Goal: Transaction & Acquisition: Book appointment/travel/reservation

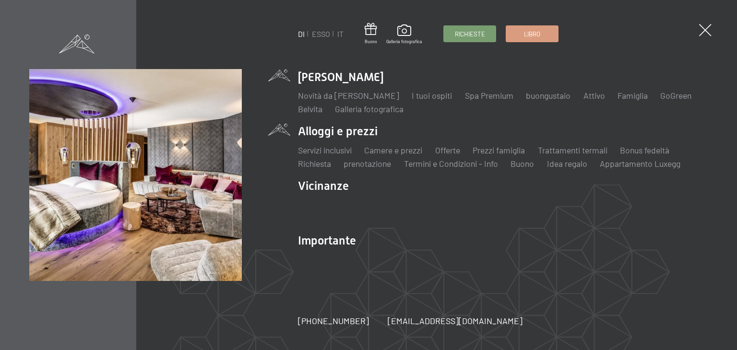
click at [333, 133] on li "Alloggi e prezzi Servizi inclusivi Camere e prezzi Liste Offerte Liste Prezzi f…" at bounding box center [503, 146] width 410 height 46
click at [390, 150] on font "Camere e prezzi" at bounding box center [393, 150] width 58 height 11
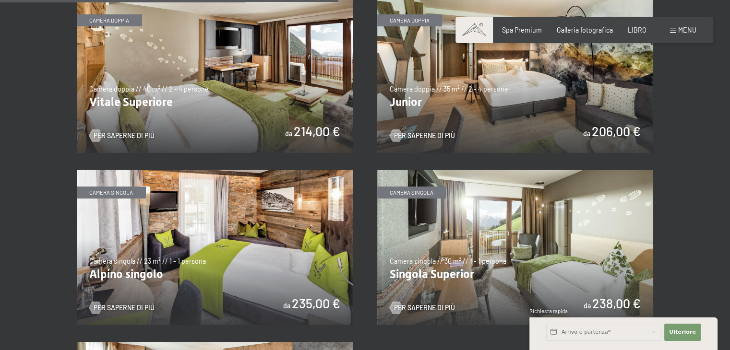
scroll to position [1260, 0]
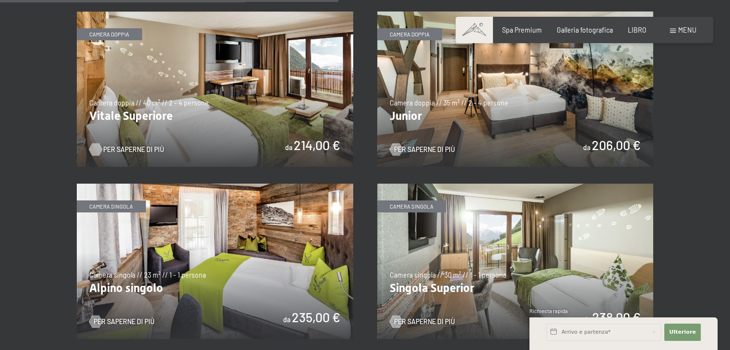
click at [124, 145] on font "Per saperne di più" at bounding box center [133, 149] width 61 height 8
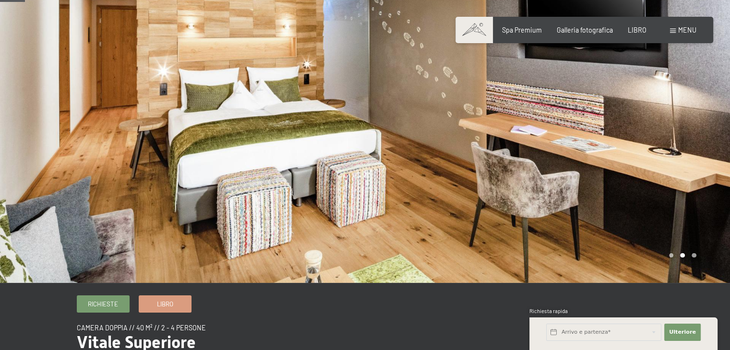
scroll to position [40, 0]
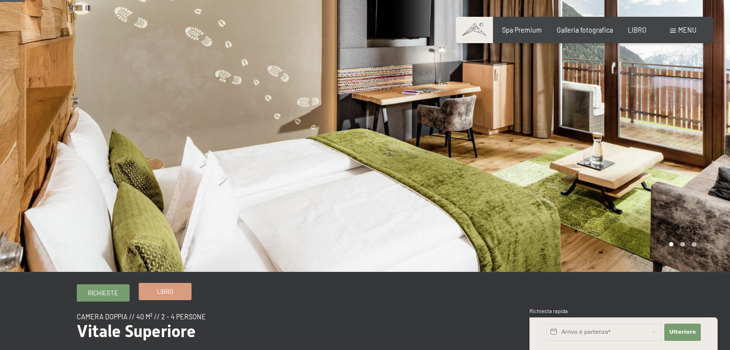
click at [168, 295] on span "Libro" at bounding box center [165, 291] width 16 height 9
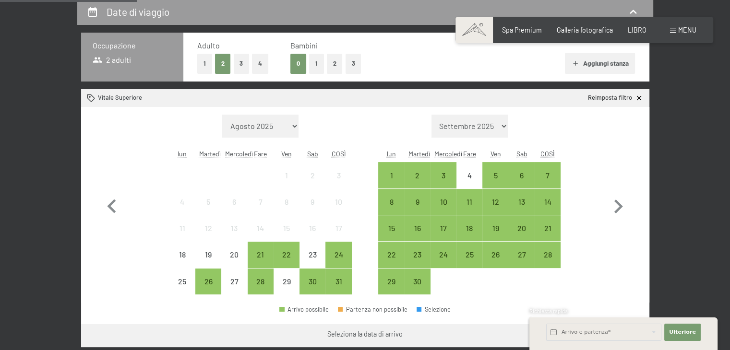
scroll to position [206, 0]
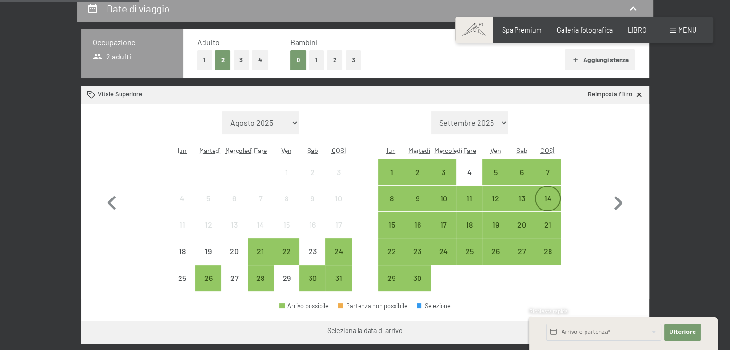
click at [557, 195] on div "14" at bounding box center [547, 207] width 24 height 24
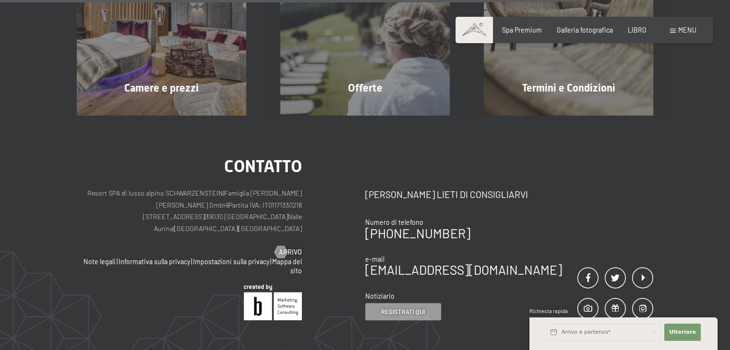
scroll to position [378, 0]
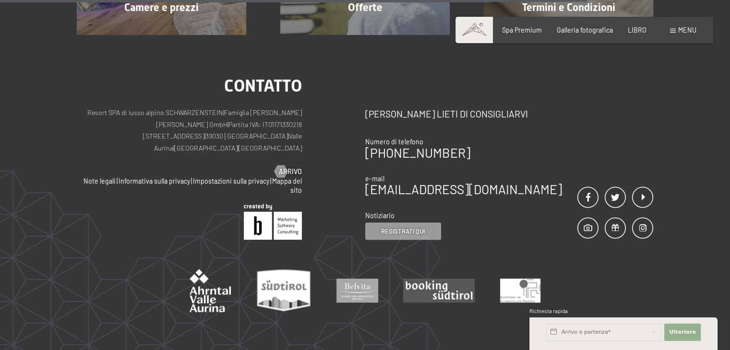
click at [679, 336] on button "Ulteriore Nascondi i campi dell'indirizzo" at bounding box center [682, 332] width 36 height 17
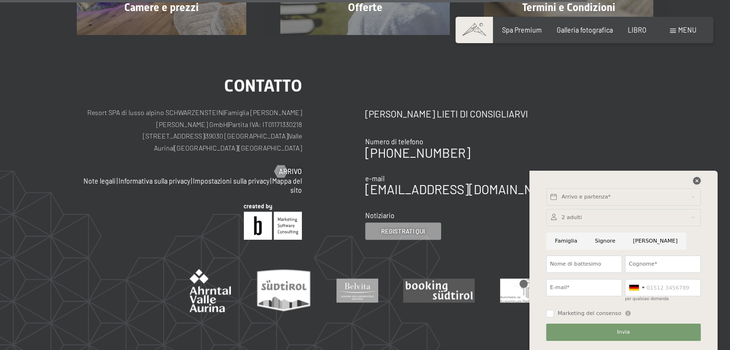
click at [699, 181] on icon at bounding box center [697, 181] width 8 height 8
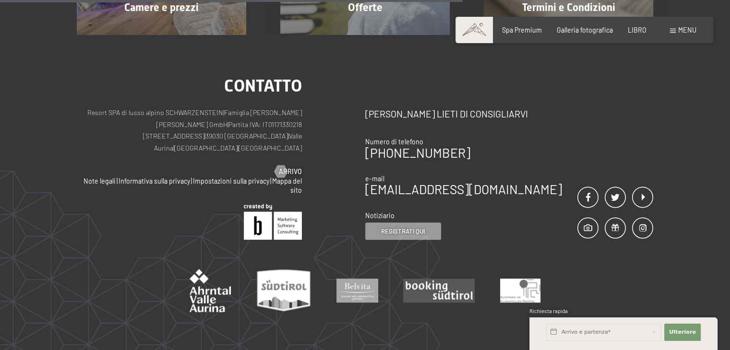
scroll to position [72, 0]
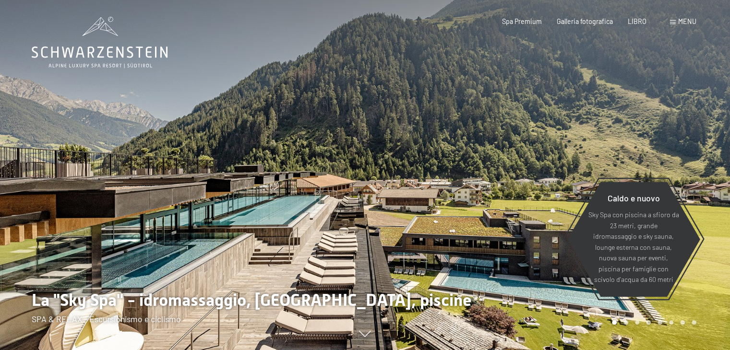
drag, startPoint x: 0, startPoint y: 0, endPoint x: 689, endPoint y: 22, distance: 689.3
click at [689, 22] on font "menu" at bounding box center [687, 21] width 18 height 8
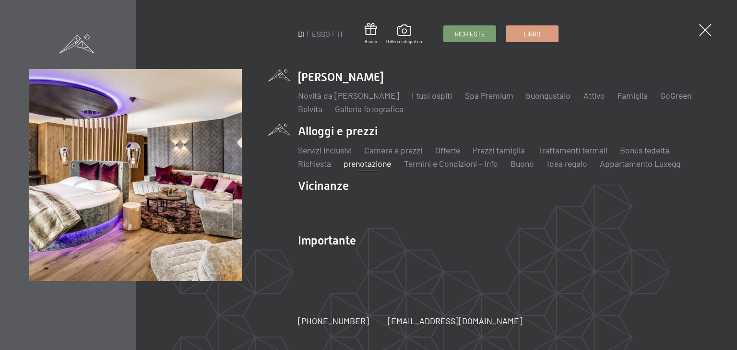
click at [375, 164] on font "prenotazione" at bounding box center [367, 163] width 47 height 11
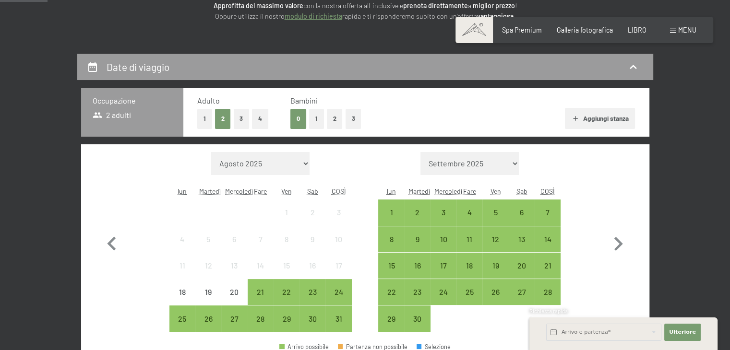
scroll to position [210, 0]
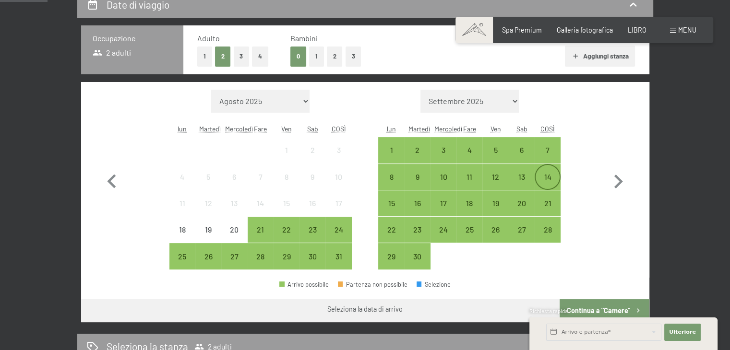
click at [551, 180] on div "14" at bounding box center [547, 185] width 24 height 24
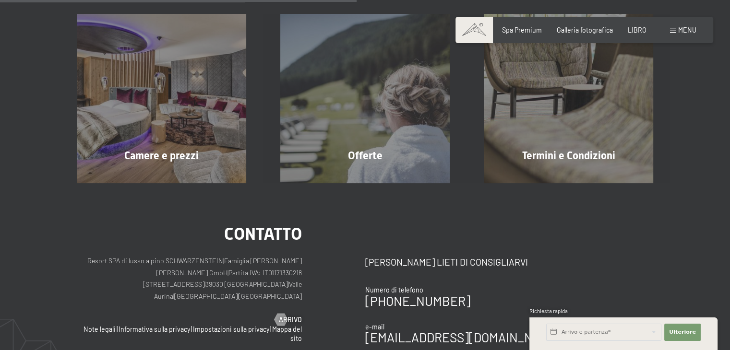
scroll to position [228, 0]
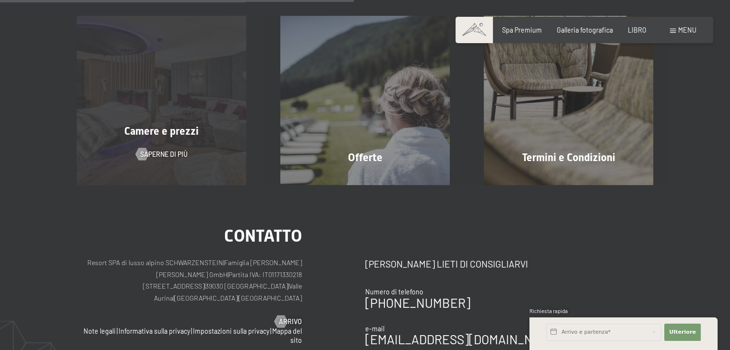
click at [150, 120] on div "Camere e prezzi Saperne di più" at bounding box center [161, 100] width 203 height 169
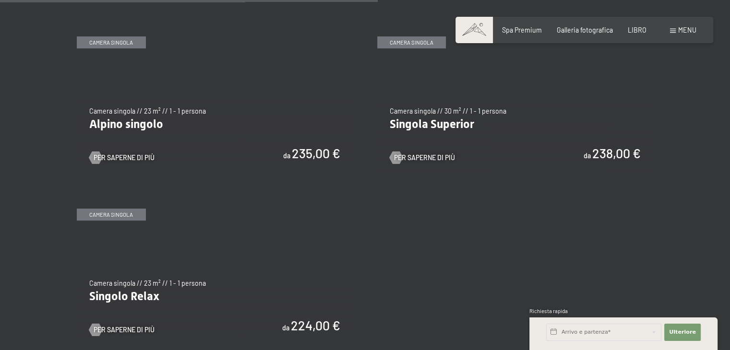
scroll to position [1407, 0]
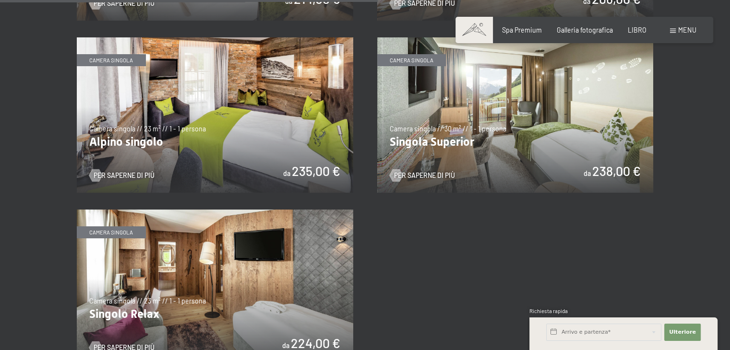
drag, startPoint x: 0, startPoint y: 0, endPoint x: 736, endPoint y: 179, distance: 757.9
click at [729, 179] on html "Libro Richieste Spa Premium Galleria fotografica LIBRO menu DI ESSO IT Buono Ga…" at bounding box center [365, 144] width 730 height 3103
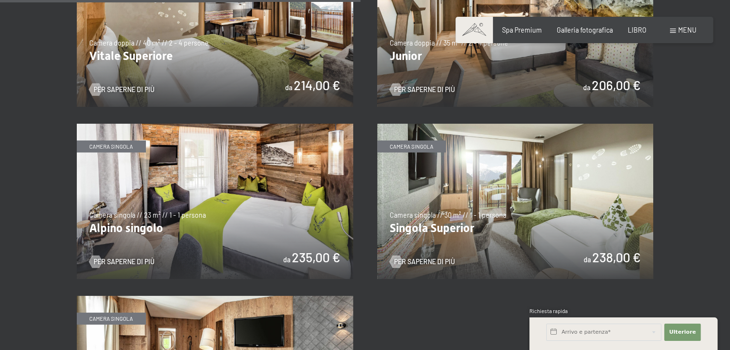
scroll to position [1214, 0]
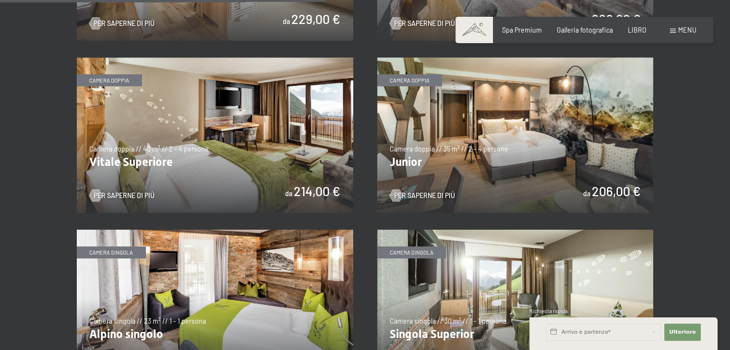
click at [223, 162] on img at bounding box center [215, 135] width 276 height 155
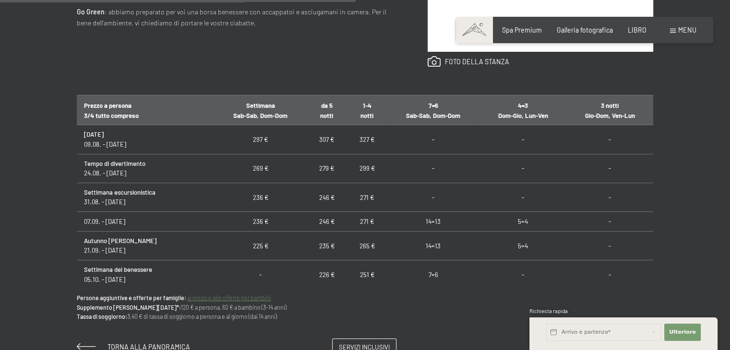
scroll to position [578, 0]
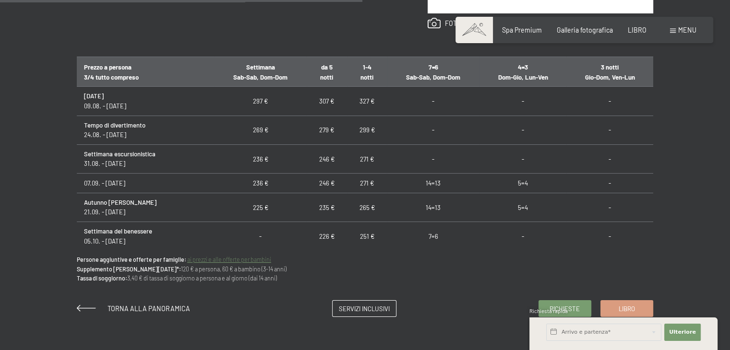
click at [273, 185] on td "236 €" at bounding box center [260, 183] width 93 height 20
click at [253, 185] on font "236 €" at bounding box center [260, 184] width 15 height 8
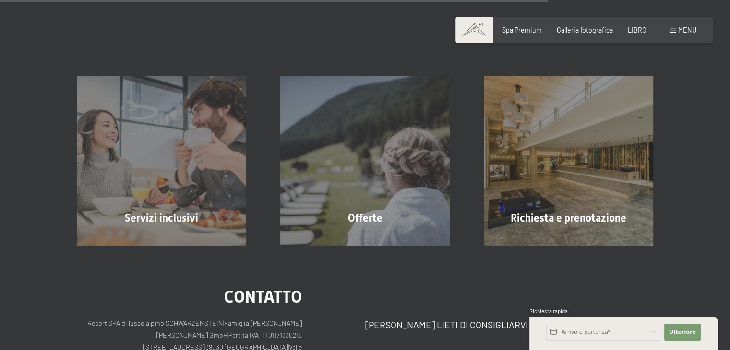
scroll to position [905, 0]
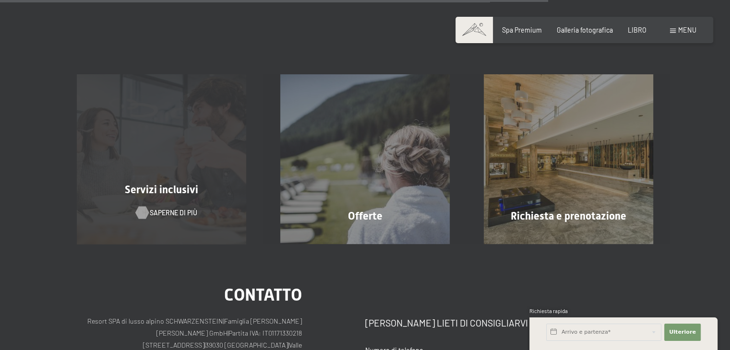
click at [174, 211] on font "Saperne di più" at bounding box center [173, 213] width 47 height 8
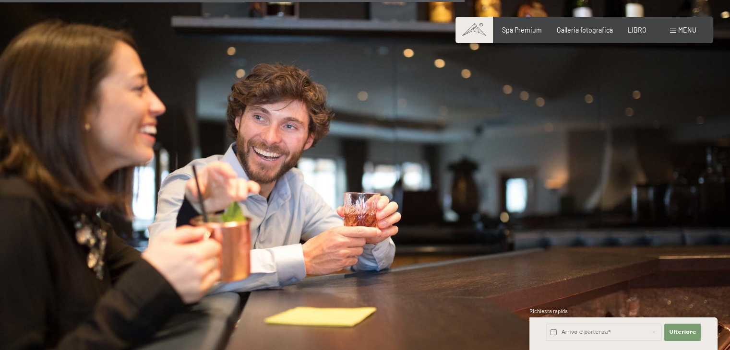
scroll to position [1042, 0]
